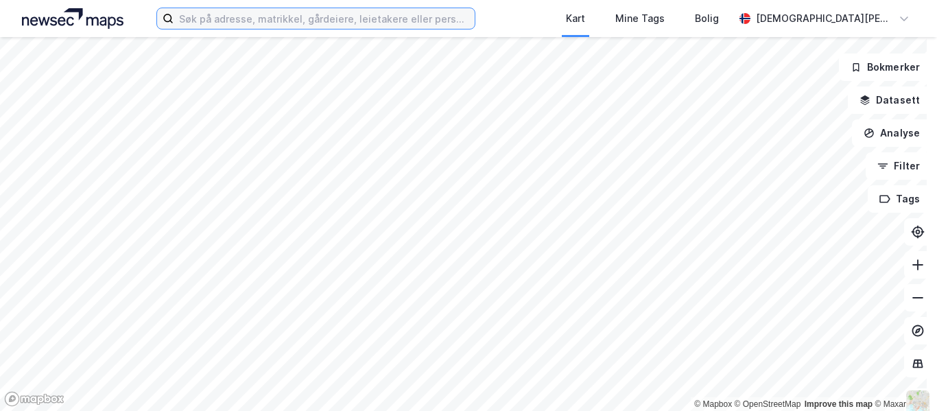
paste input "F11 HOLDING AS"
click at [332, 17] on input at bounding box center [323, 18] width 301 height 21
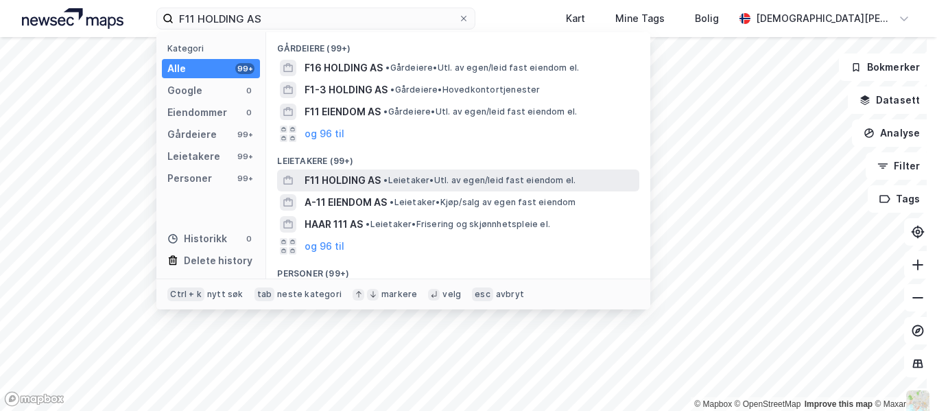
click at [398, 180] on span "• Leietaker • Utl. av egen/leid fast eiendom el." at bounding box center [479, 180] width 192 height 11
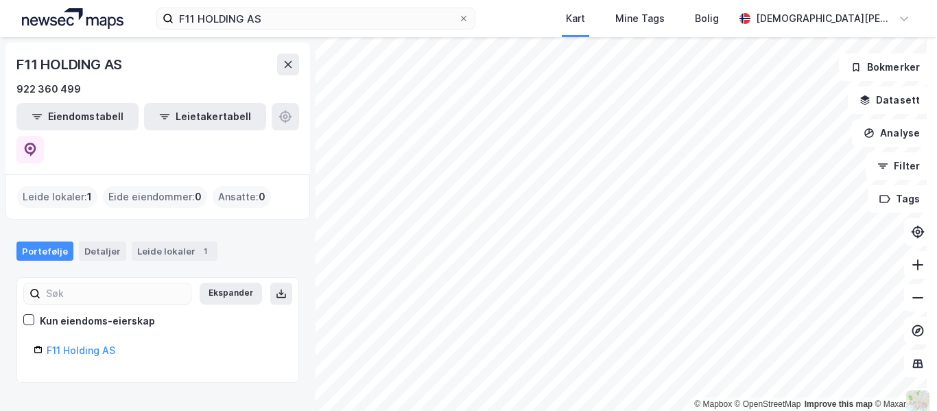
click at [84, 307] on div "Ekspander Kun eiendoms-eierskap F11 Holding AS" at bounding box center [158, 329] width 248 height 71
click at [75, 344] on link "F11 Holding AS" at bounding box center [81, 350] width 69 height 12
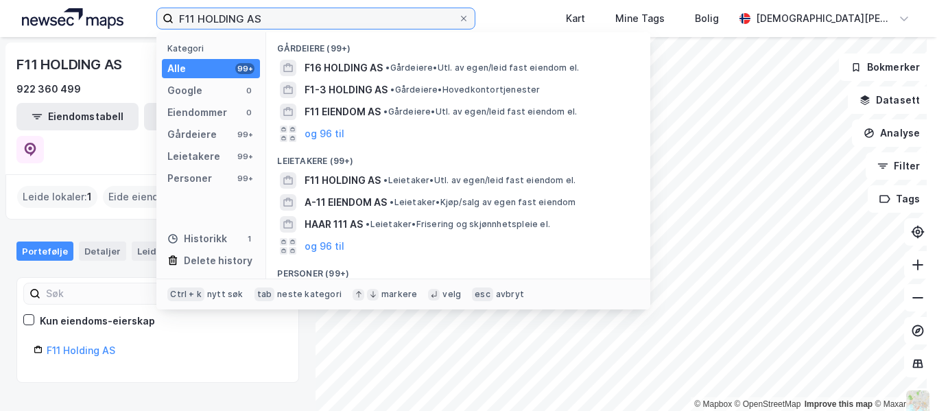
click at [245, 17] on input "F11 HOLDING AS" at bounding box center [315, 18] width 285 height 21
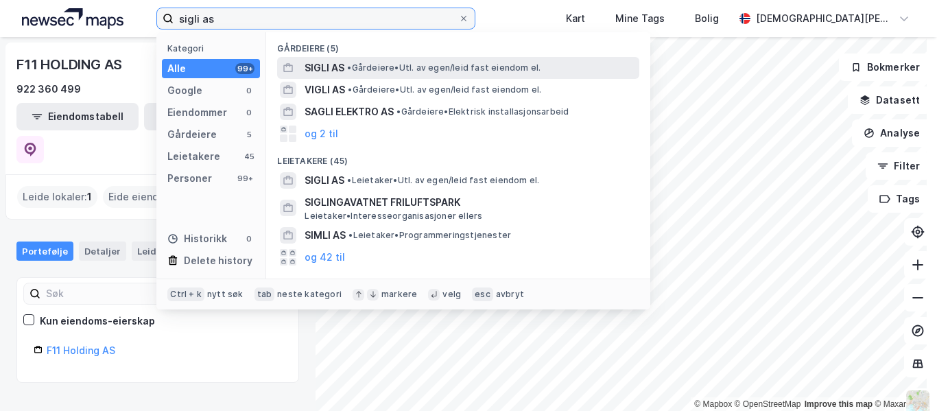
type input "sigli as"
click at [374, 67] on span "• Gårdeiere • Utl. av egen/leid fast eiendom el." at bounding box center [443, 67] width 193 height 11
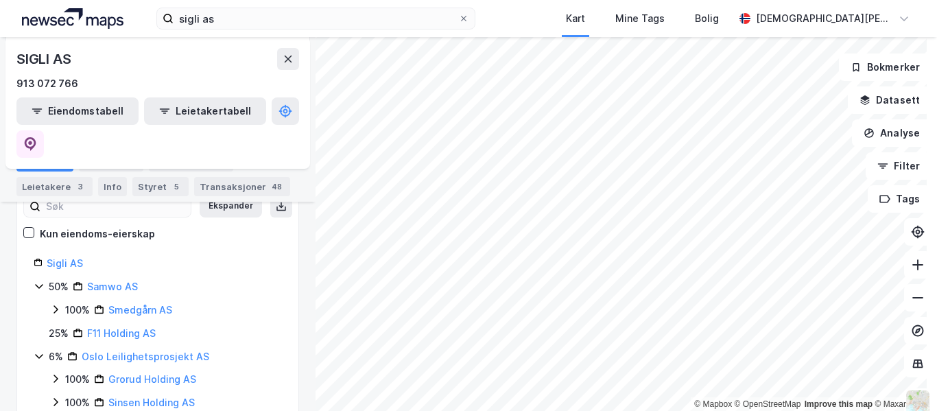
scroll to position [139, 0]
